Goal: Obtain resource: Download file/media

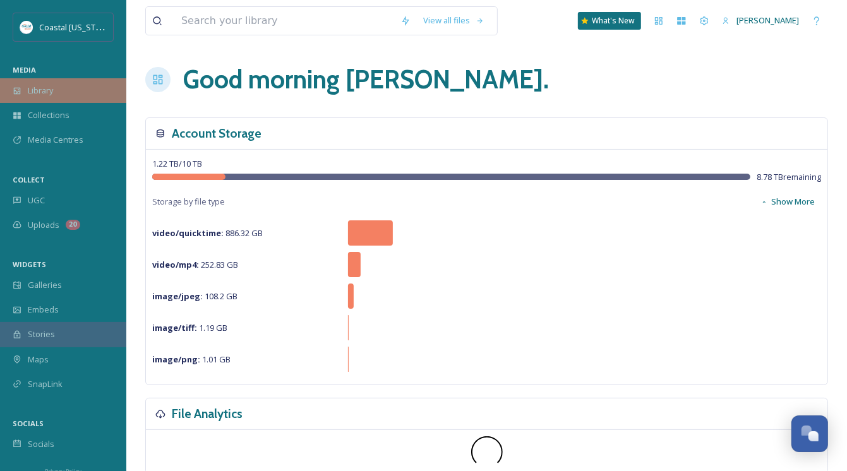
click at [49, 95] on span "Library" at bounding box center [40, 91] width 25 height 12
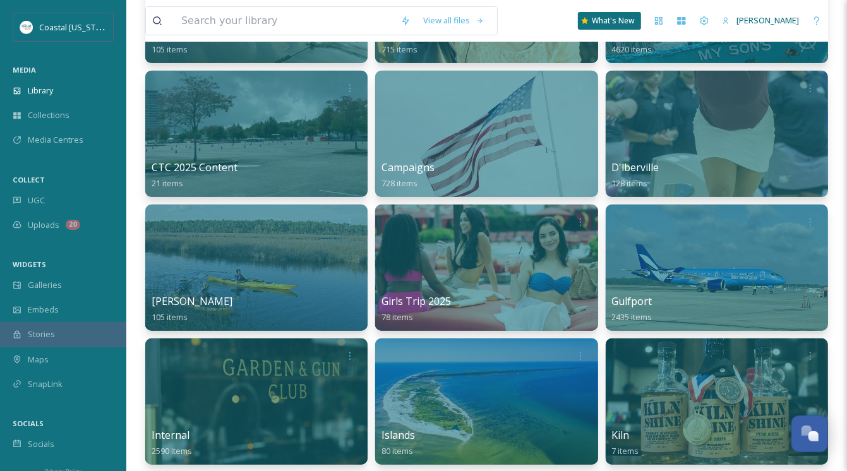
scroll to position [379, 0]
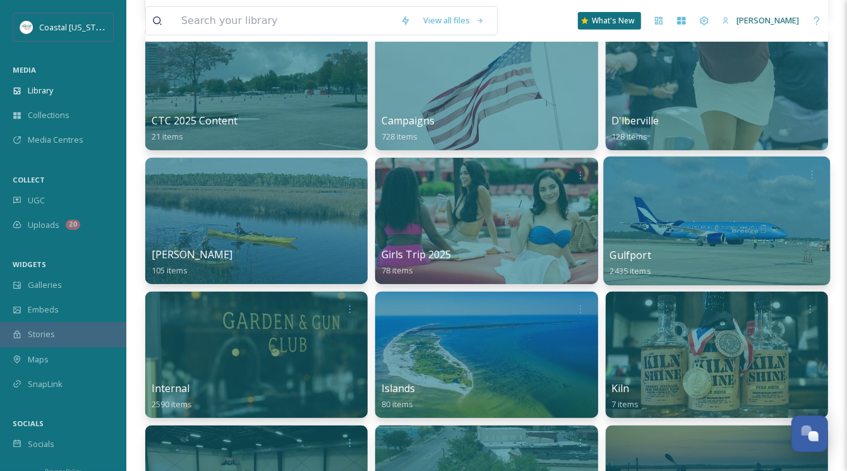
click at [661, 247] on div "Gulfport 2435 items" at bounding box center [716, 263] width 214 height 32
click at [686, 216] on div at bounding box center [716, 221] width 227 height 129
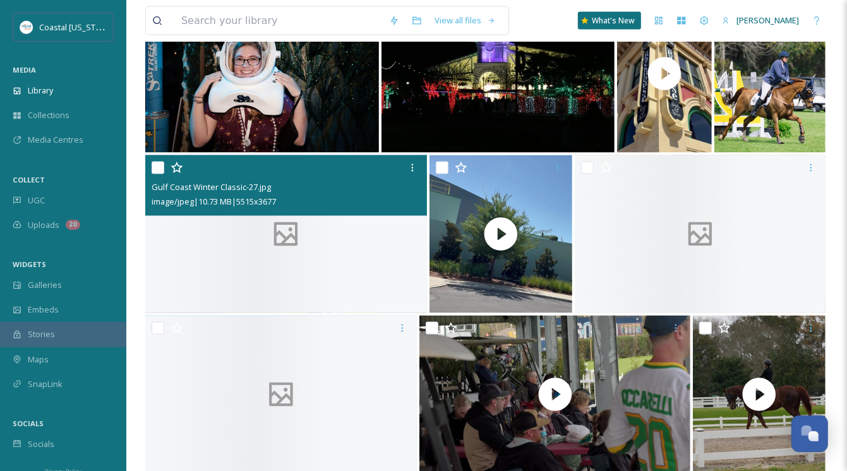
scroll to position [1389, 0]
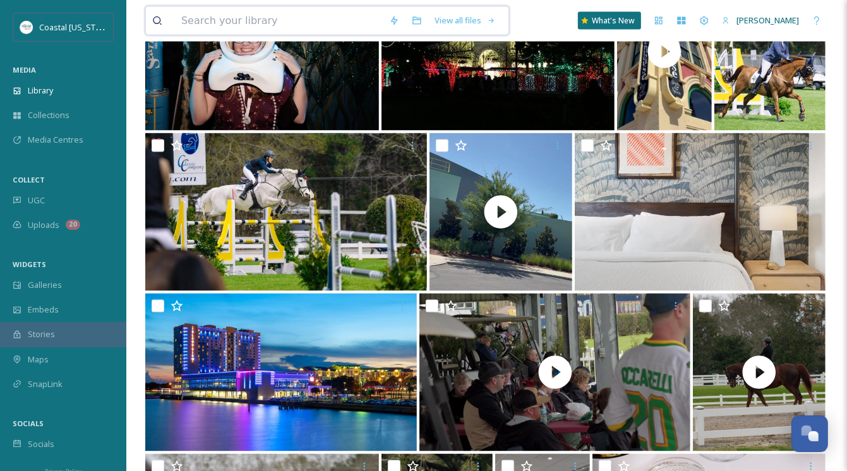
click at [256, 18] on input at bounding box center [279, 21] width 208 height 28
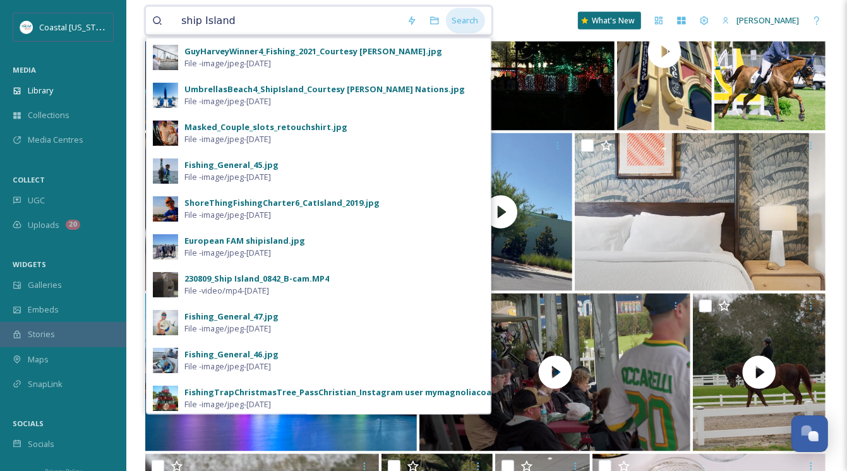
type input "ship Island"
click at [457, 18] on div "Search" at bounding box center [465, 20] width 39 height 25
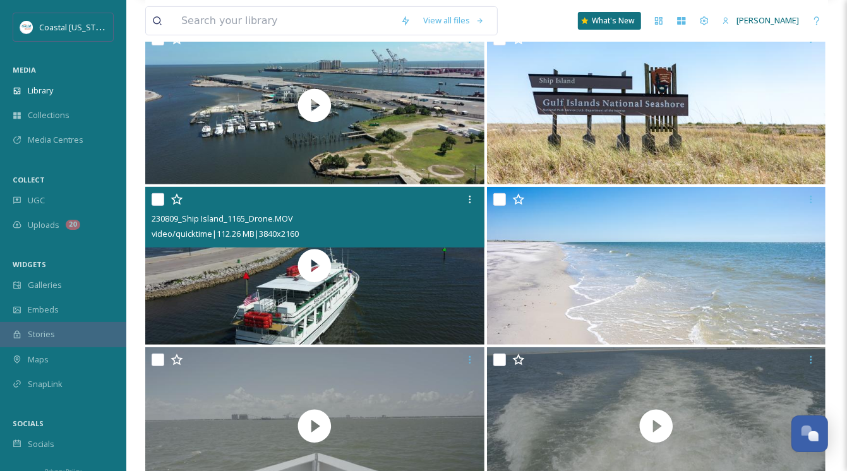
scroll to position [253, 0]
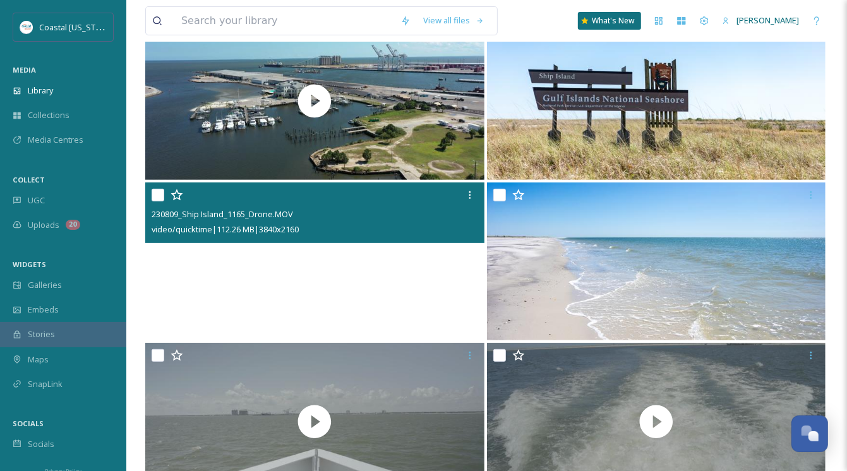
click at [311, 257] on video "230809_Ship Island_1165_Drone.MOV" at bounding box center [314, 261] width 339 height 158
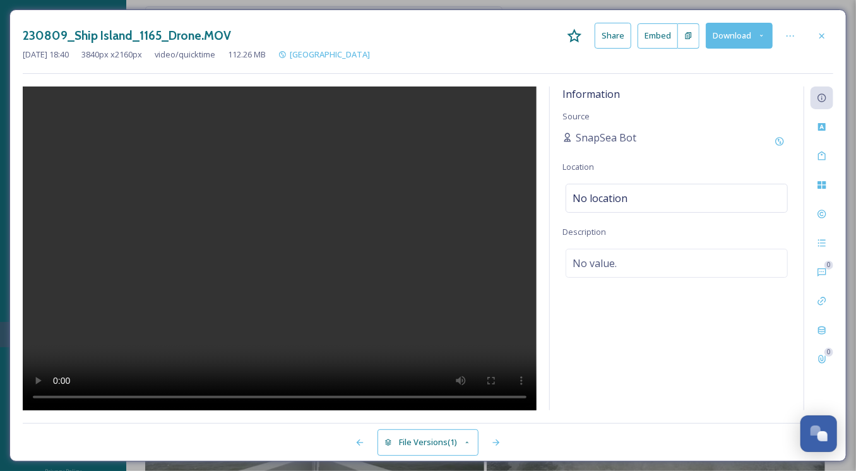
click at [761, 34] on icon at bounding box center [762, 36] width 8 height 8
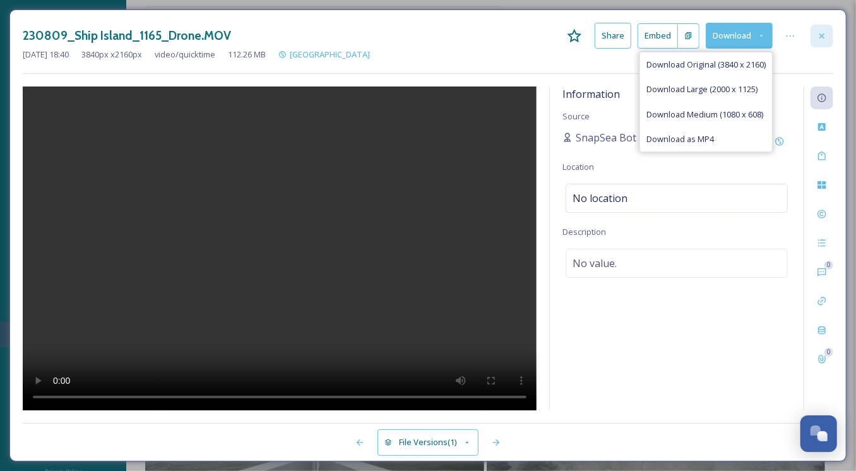
click at [823, 35] on icon at bounding box center [821, 35] width 5 height 5
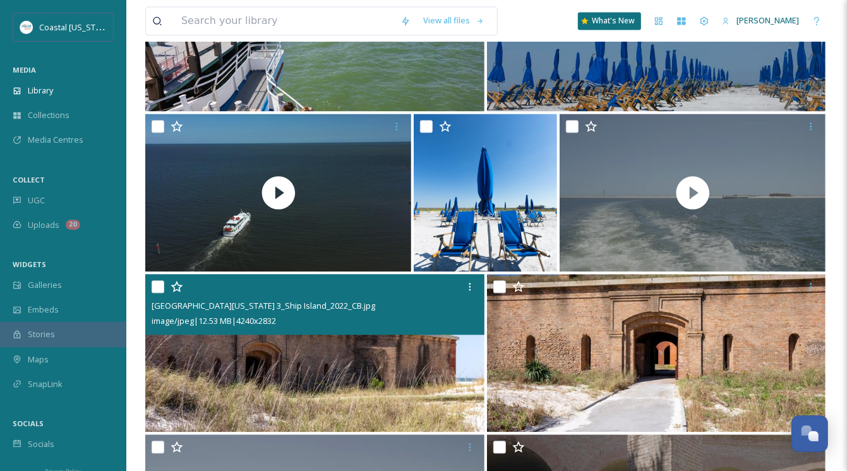
scroll to position [1768, 0]
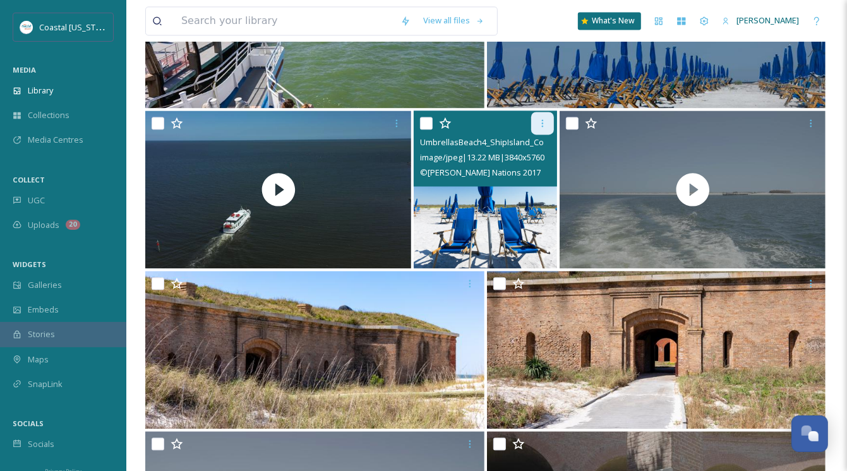
click at [544, 123] on icon at bounding box center [542, 123] width 10 height 10
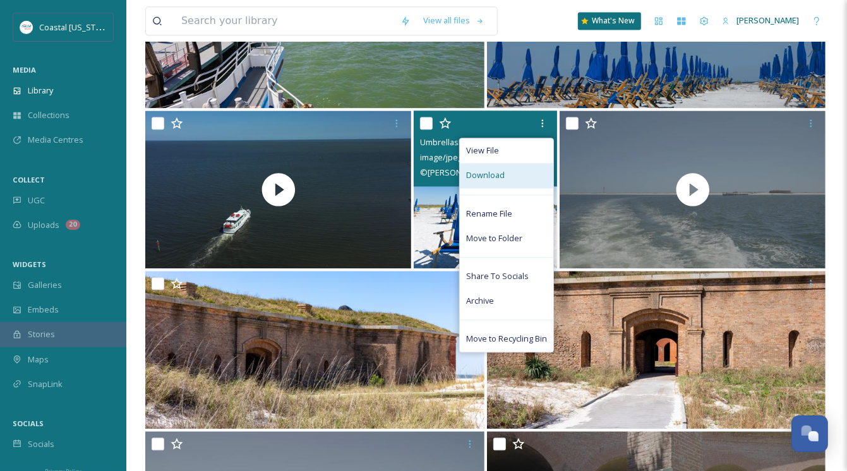
click at [490, 174] on span "Download" at bounding box center [485, 175] width 39 height 12
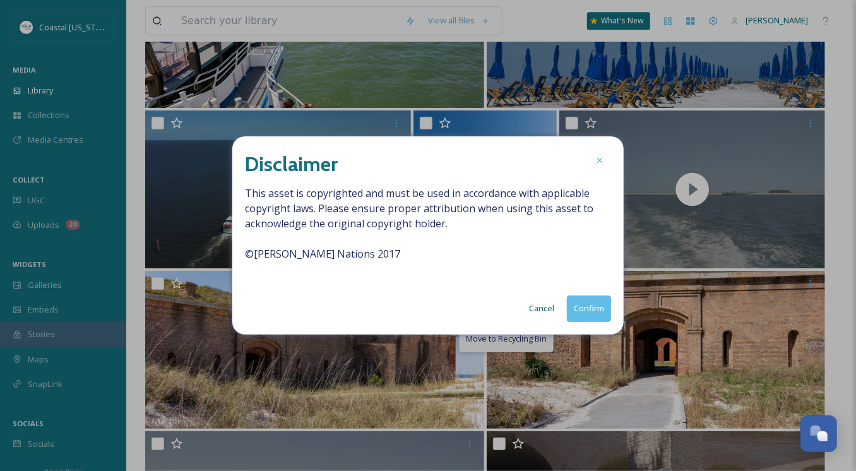
click at [579, 307] on button "Confirm" at bounding box center [589, 308] width 44 height 26
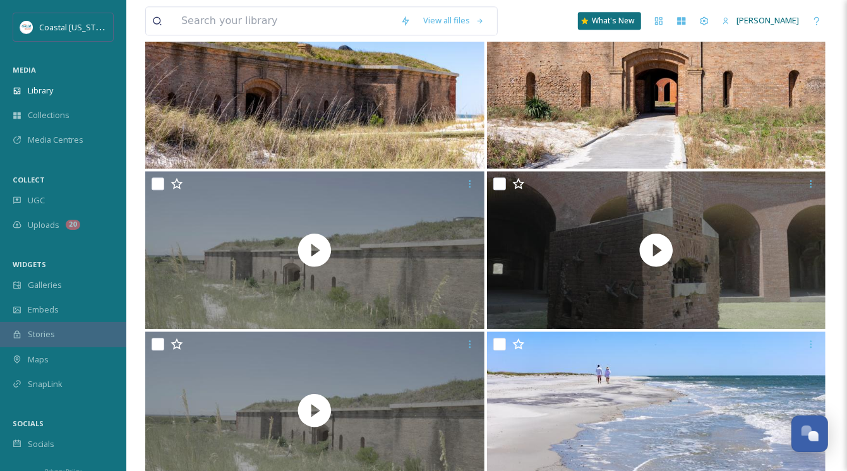
scroll to position [2020, 0]
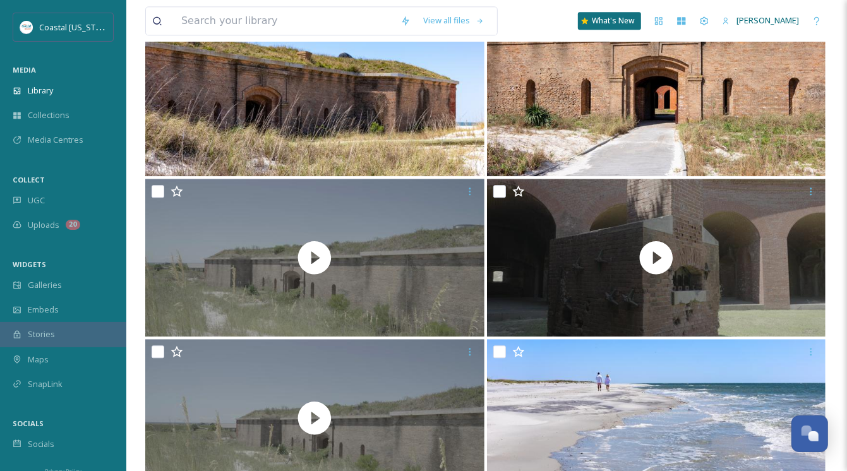
click at [835, 48] on div "View all files What's New [PERSON_NAME] Library Search Organise New Your Select…" at bounding box center [486, 289] width 720 height 4619
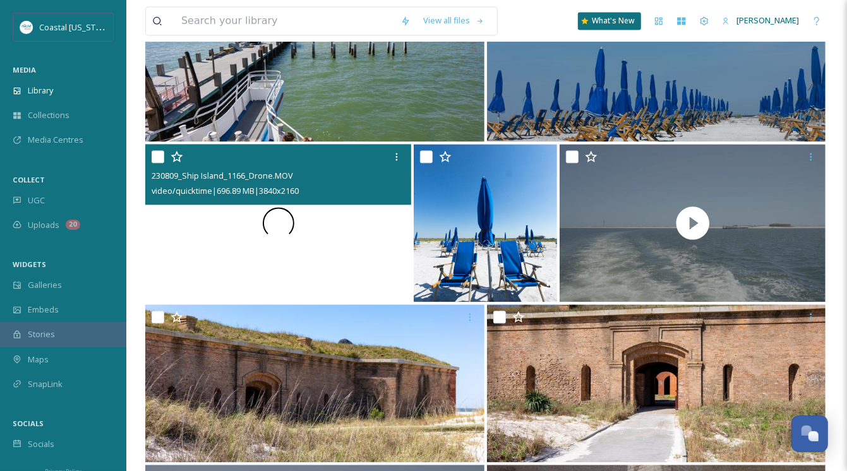
scroll to position [1705, 0]
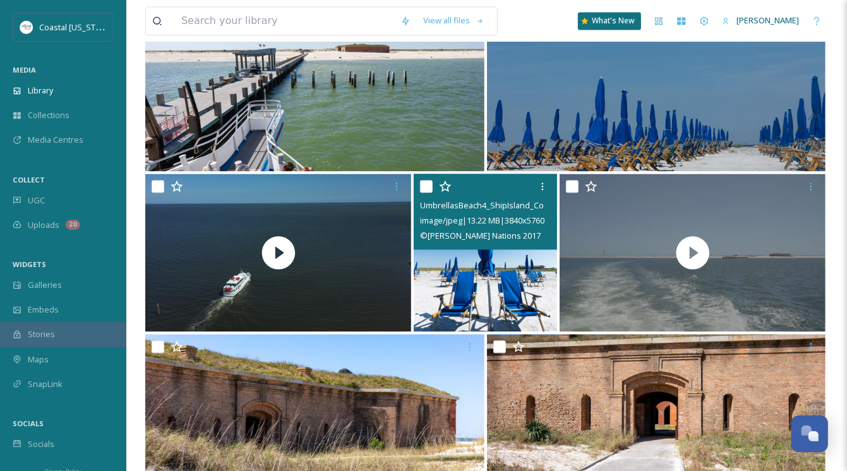
click at [484, 264] on img at bounding box center [484, 253] width 143 height 158
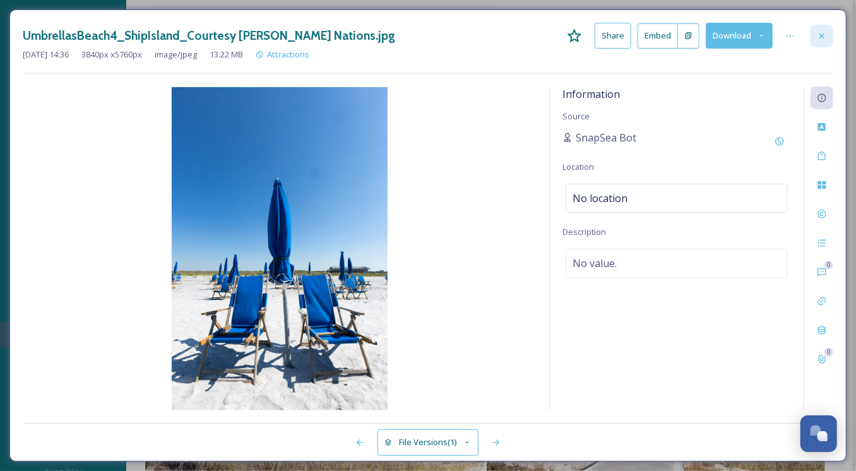
click at [824, 33] on icon at bounding box center [821, 35] width 5 height 5
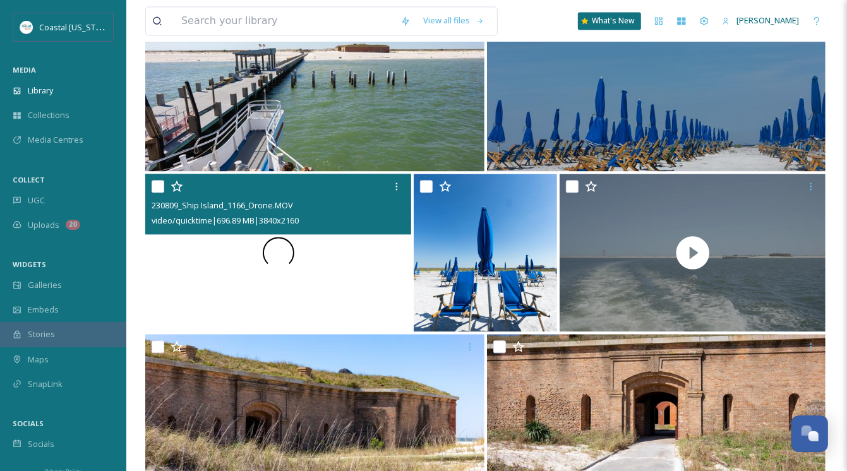
scroll to position [1957, 0]
